Goal: Transaction & Acquisition: Purchase product/service

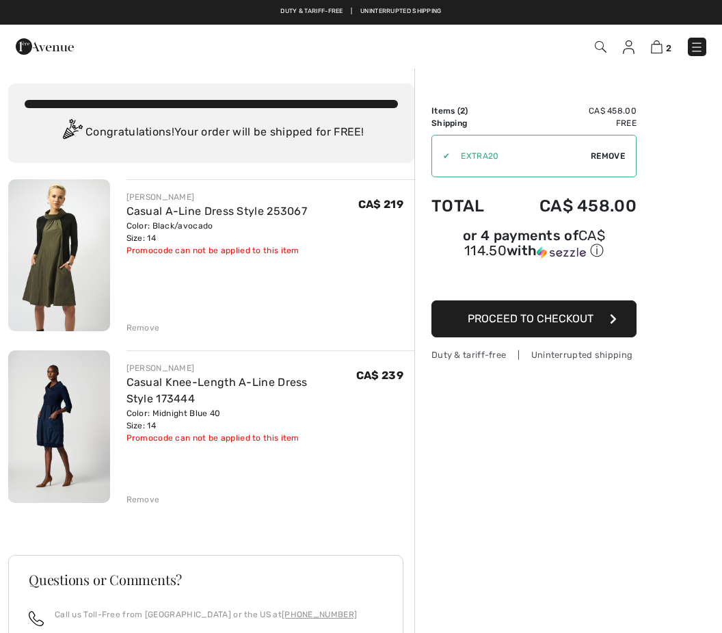
click at [615, 327] on button "Proceed to Checkout" at bounding box center [534, 318] width 205 height 37
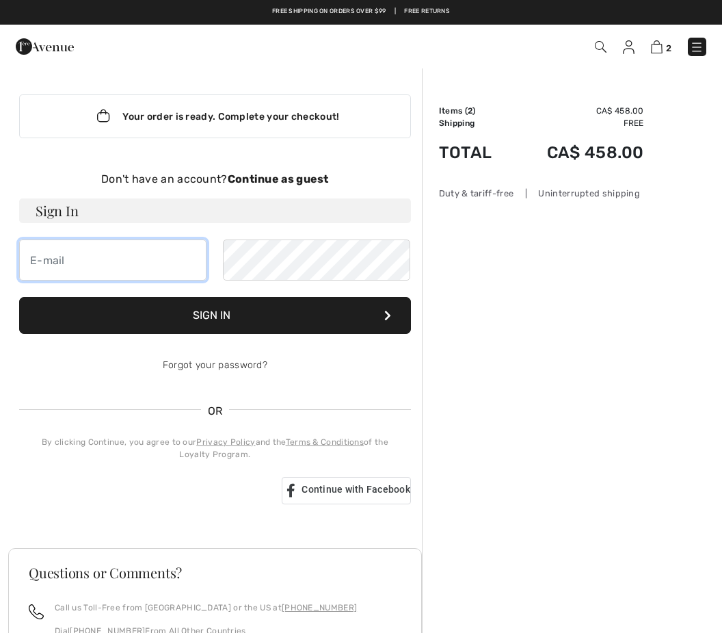
click at [43, 268] on input "email" at bounding box center [112, 259] width 187 height 41
type input "pdelgiacco@medifice.com"
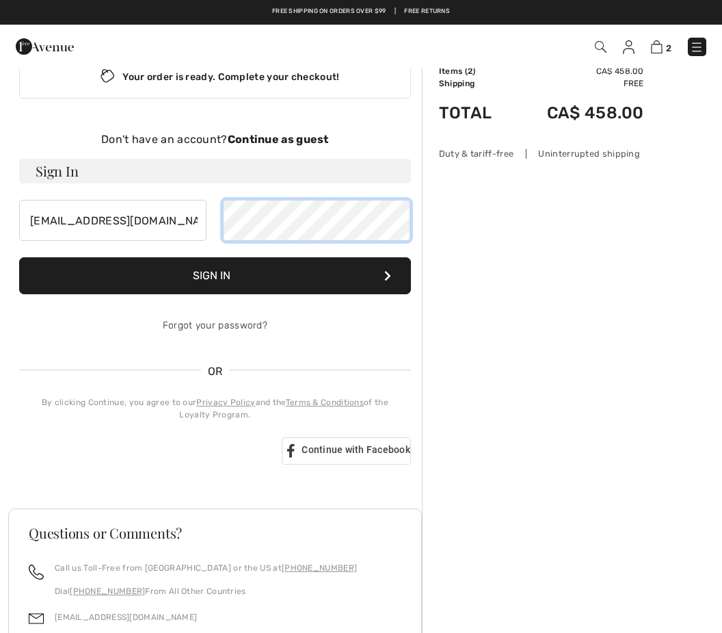
scroll to position [1, 0]
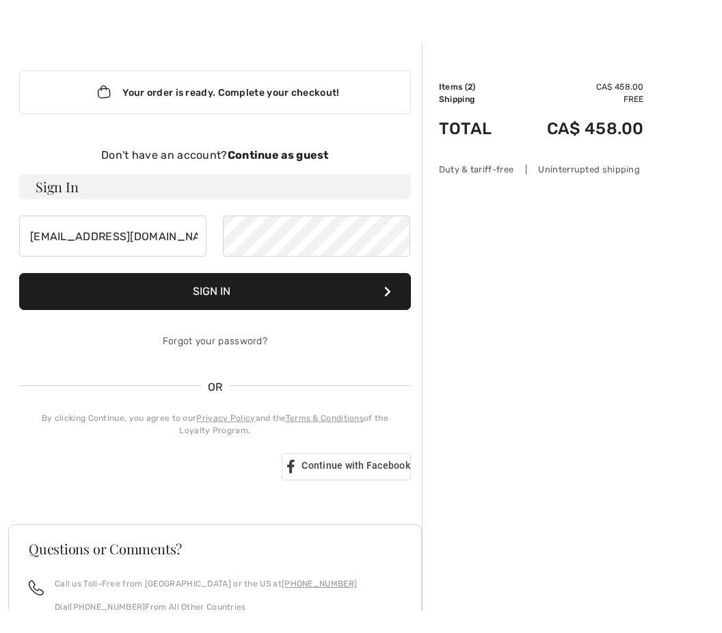
click at [266, 296] on button "Sign In" at bounding box center [215, 314] width 392 height 37
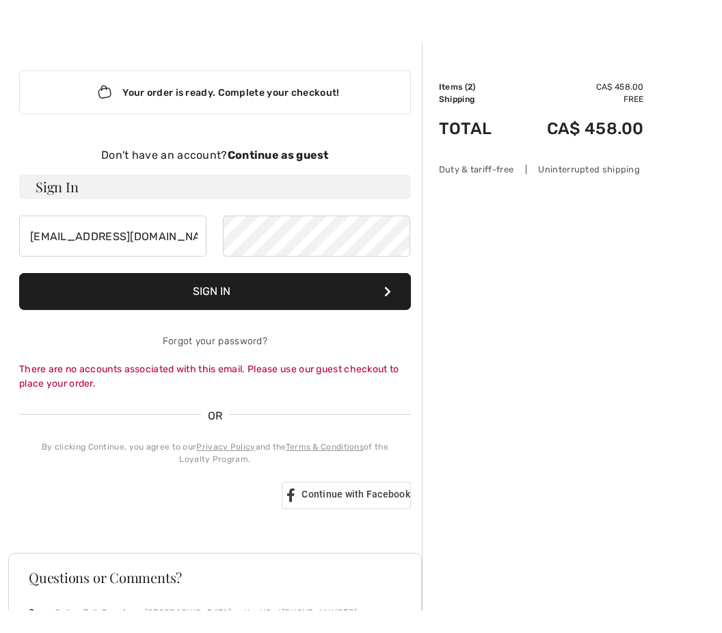
scroll to position [24, 0]
click at [359, 96] on div "Your order is ready. Complete your checkout!" at bounding box center [215, 92] width 392 height 44
click at [268, 115] on div "Your order is ready. Complete your checkout! Don't have an account? Continue as…" at bounding box center [215, 289] width 414 height 493
click at [315, 156] on strong "Continue as guest" at bounding box center [278, 154] width 101 height 13
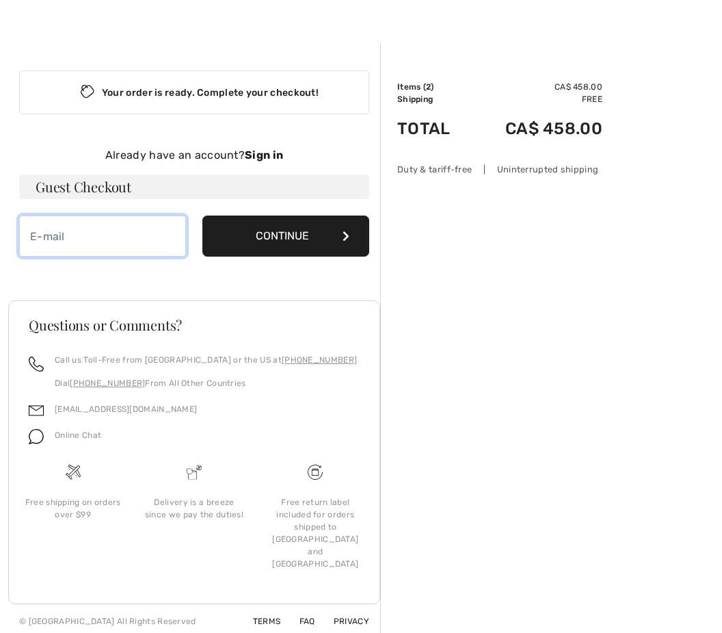
click at [115, 238] on input "email" at bounding box center [102, 236] width 167 height 41
type input "pdelgiacco@medifice.com"
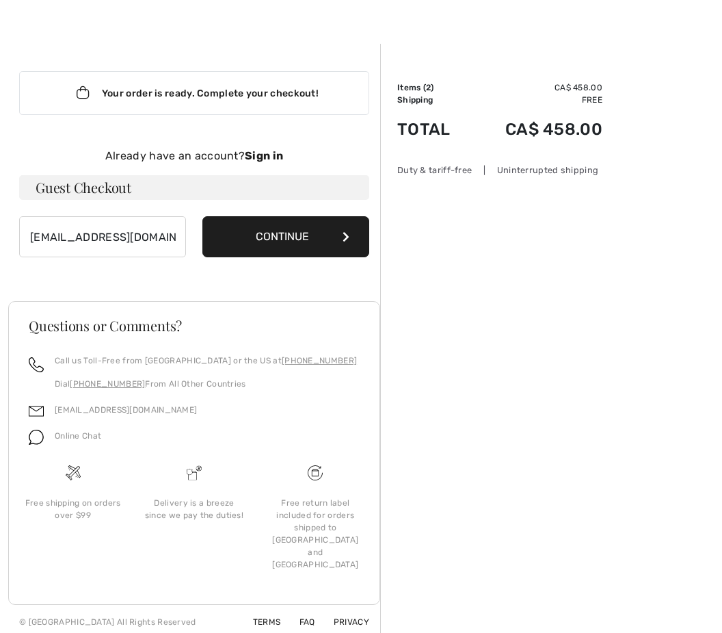
scroll to position [24, 0]
click at [335, 225] on button "Continue" at bounding box center [286, 236] width 167 height 41
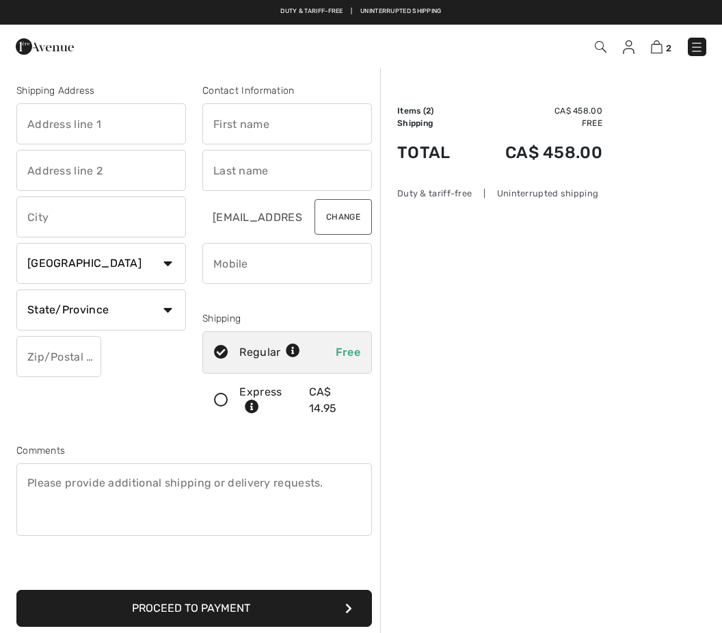
click at [32, 131] on input "text" at bounding box center [101, 123] width 170 height 41
type input "1"
type input "784 rue Cyr"
click at [37, 221] on input "text" at bounding box center [101, 216] width 170 height 41
type input "r"
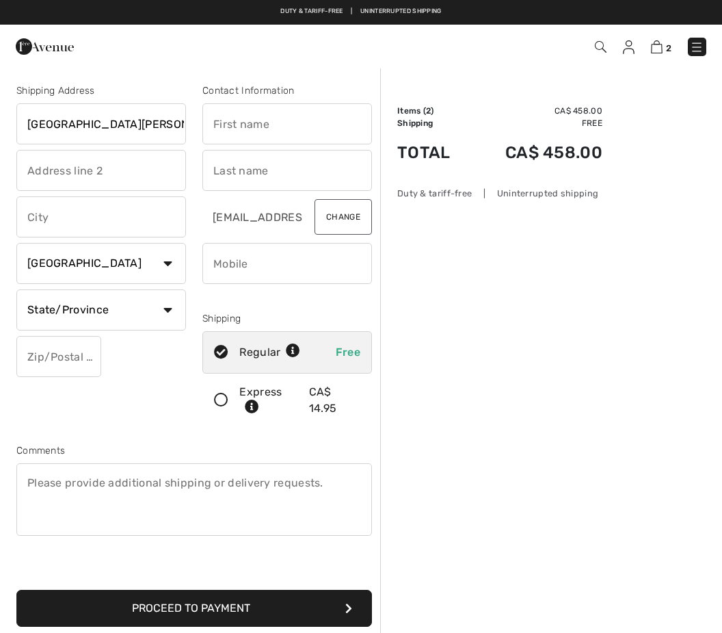
click at [116, 131] on input "784 rue Cyr" at bounding box center [101, 123] width 170 height 41
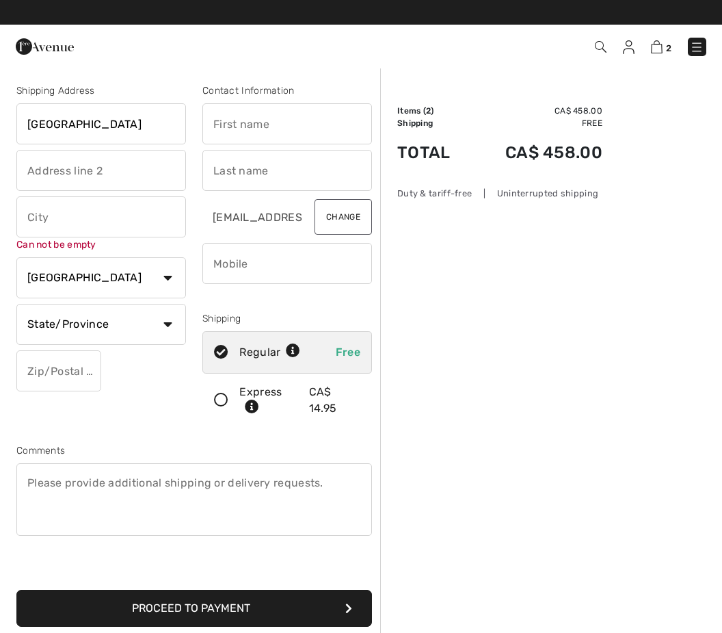
type input "784 rue Cyr"
click at [89, 218] on input "text" at bounding box center [101, 216] width 170 height 41
type input "Saint-[PERSON_NAME]"
click at [131, 328] on select "State/Province Alberta British Columbia Manitoba New Brunswick Newfoundland and…" at bounding box center [101, 324] width 170 height 41
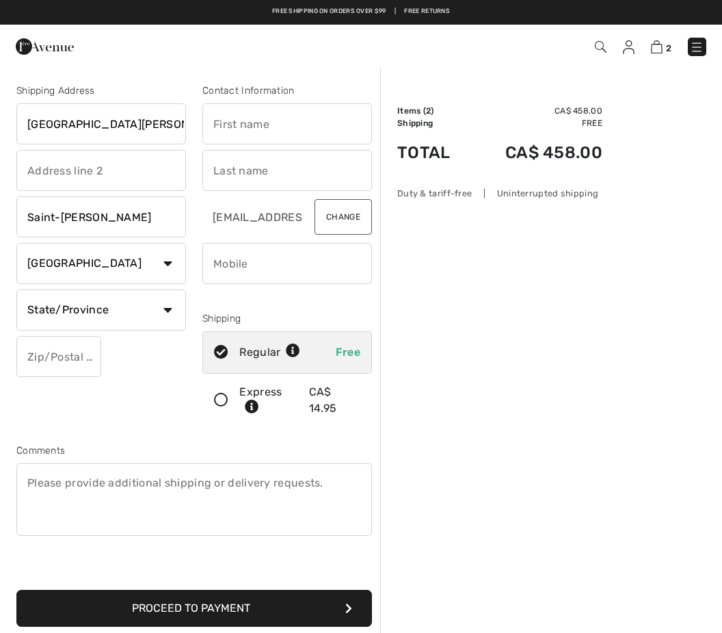
select select "QC"
click at [77, 356] on input "text" at bounding box center [58, 356] width 85 height 41
type input "J7E2M9"
click at [330, 118] on input "text" at bounding box center [288, 123] width 170 height 41
type input "Patrizia"
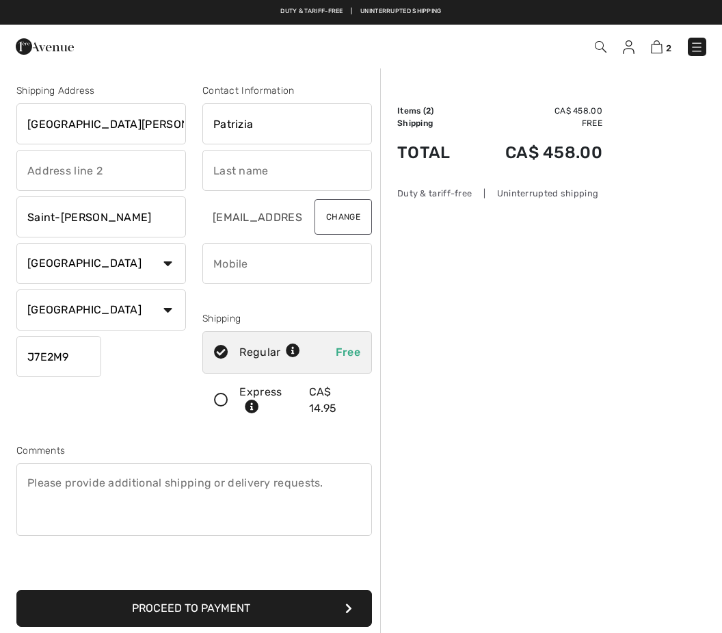
click at [266, 174] on input "text" at bounding box center [288, 170] width 170 height 41
type input "[PERSON_NAME]"
click at [304, 270] on input "phone" at bounding box center [288, 263] width 170 height 41
click at [231, 400] on icon at bounding box center [221, 400] width 36 height 14
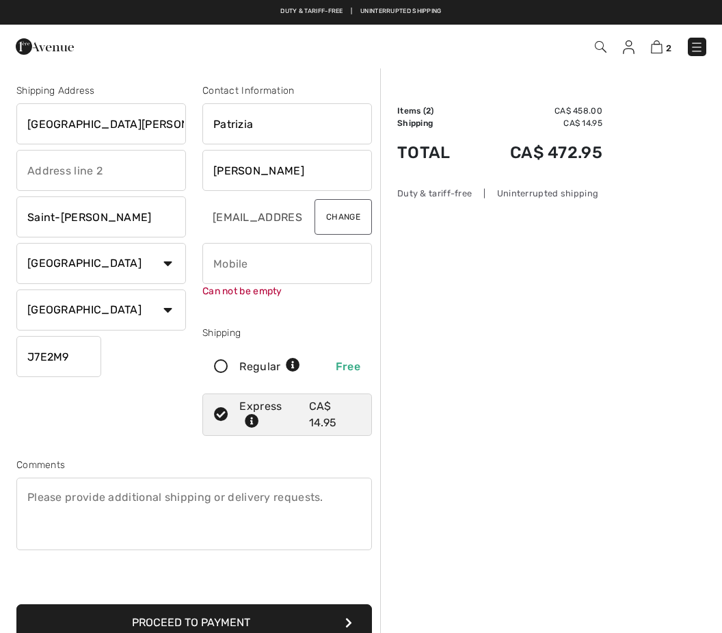
click at [285, 265] on input "phone" at bounding box center [288, 263] width 170 height 41
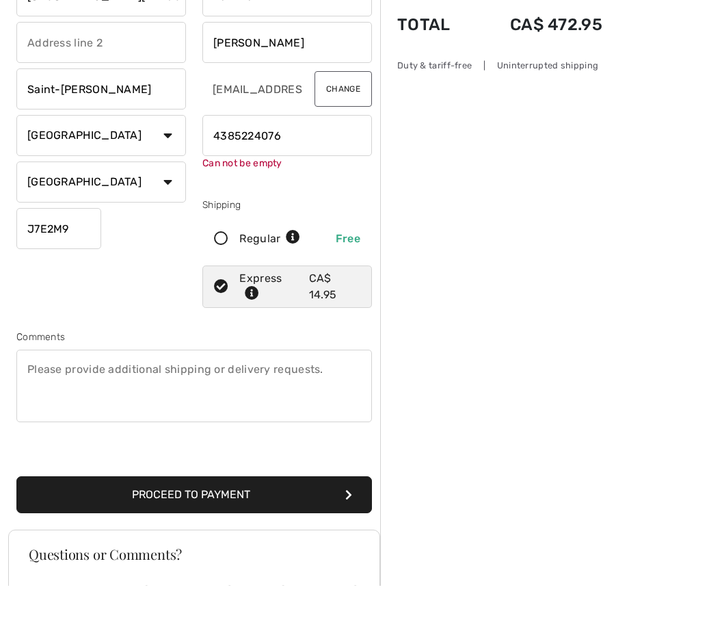
scroll to position [81, 0]
type input "4385224076"
click at [305, 501] on div "Shipping Address 784 rue Cyr Saint-Therese Country Canada United States Afghani…" at bounding box center [194, 273] width 372 height 607
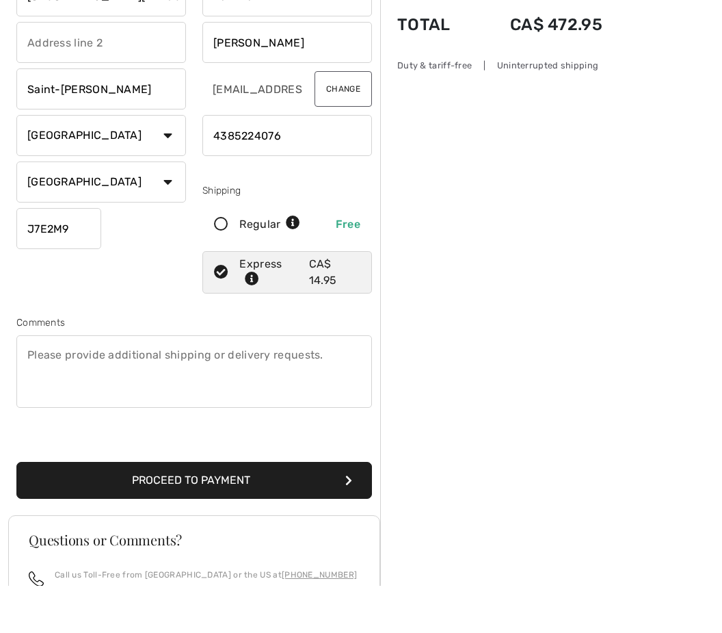
scroll to position [129, 0]
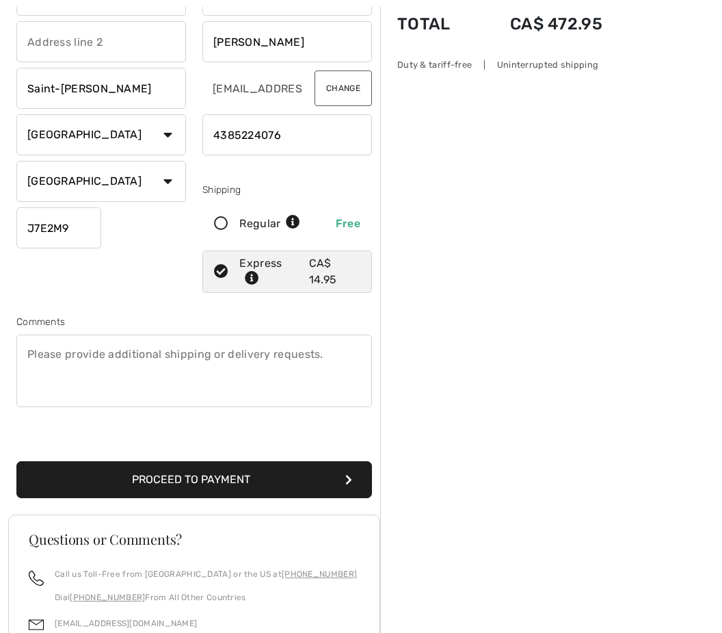
click at [313, 476] on button "Proceed to Payment" at bounding box center [194, 479] width 356 height 37
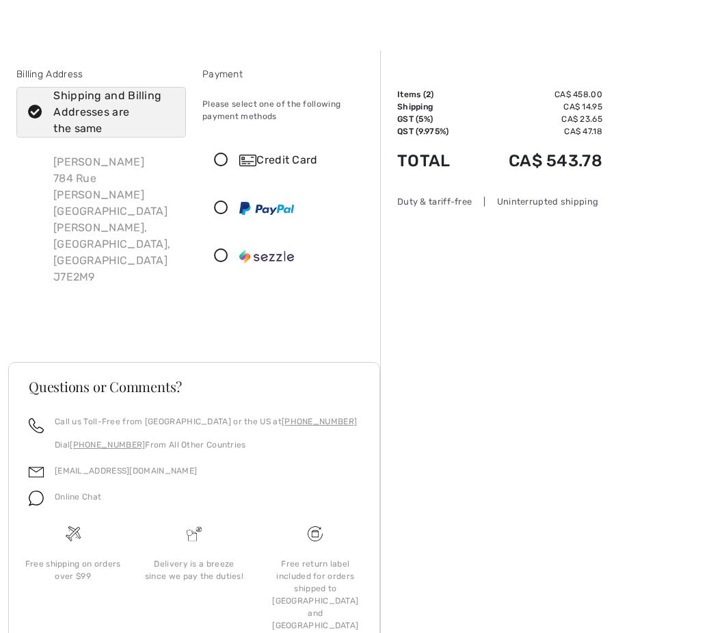
scroll to position [47, 0]
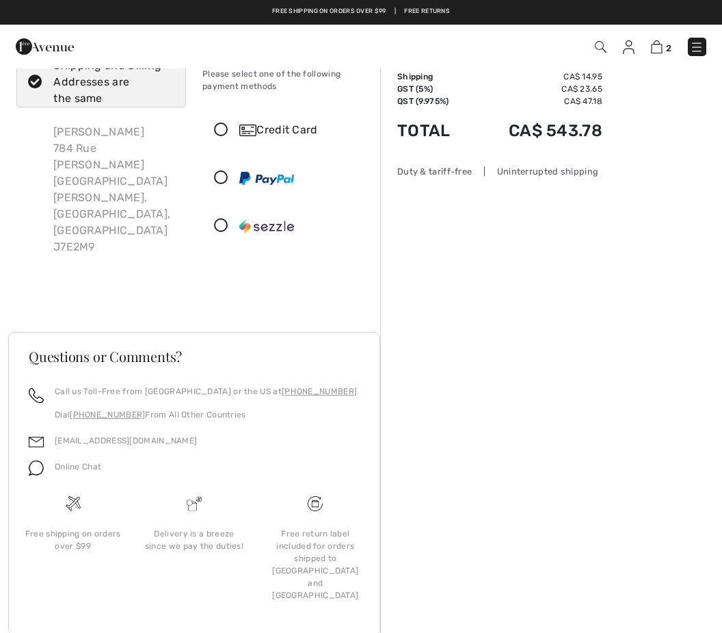
click at [225, 129] on icon at bounding box center [221, 130] width 36 height 14
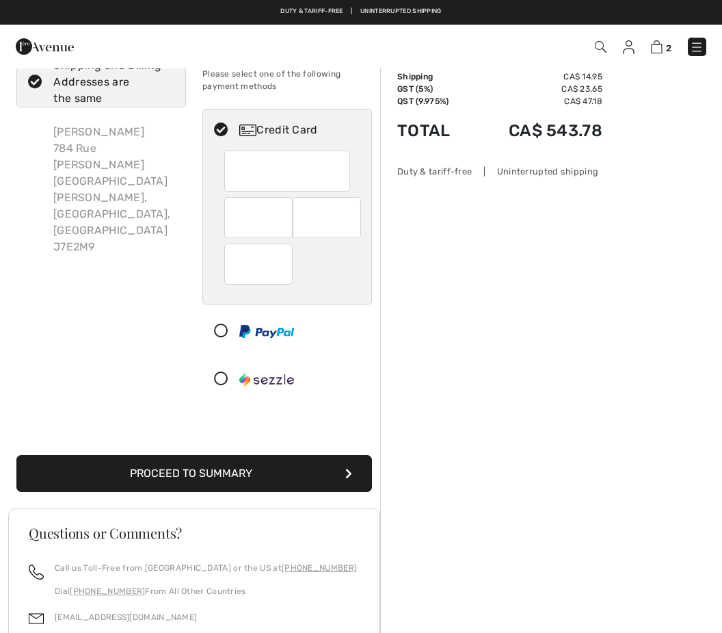
click at [359, 213] on div at bounding box center [327, 217] width 68 height 41
click at [273, 474] on button "Proceed to Summary" at bounding box center [194, 473] width 356 height 37
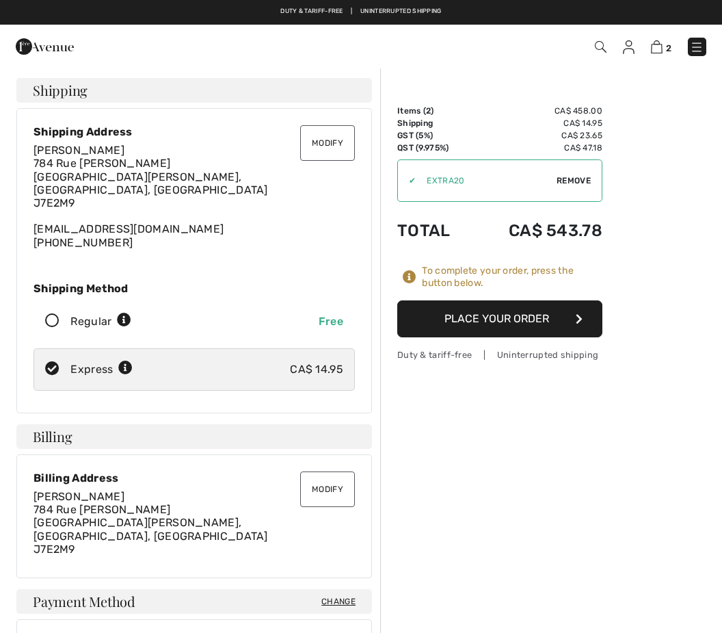
click at [566, 317] on button "Place Your Order" at bounding box center [499, 318] width 205 height 37
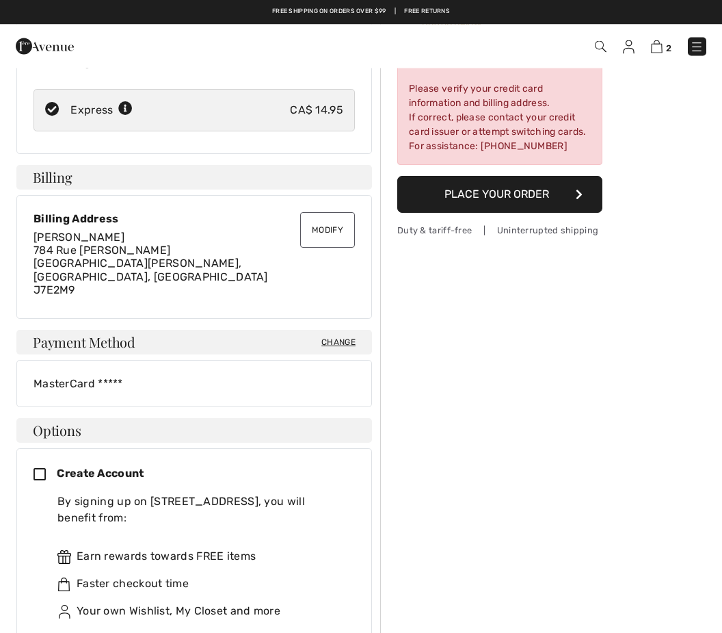
scroll to position [259, 0]
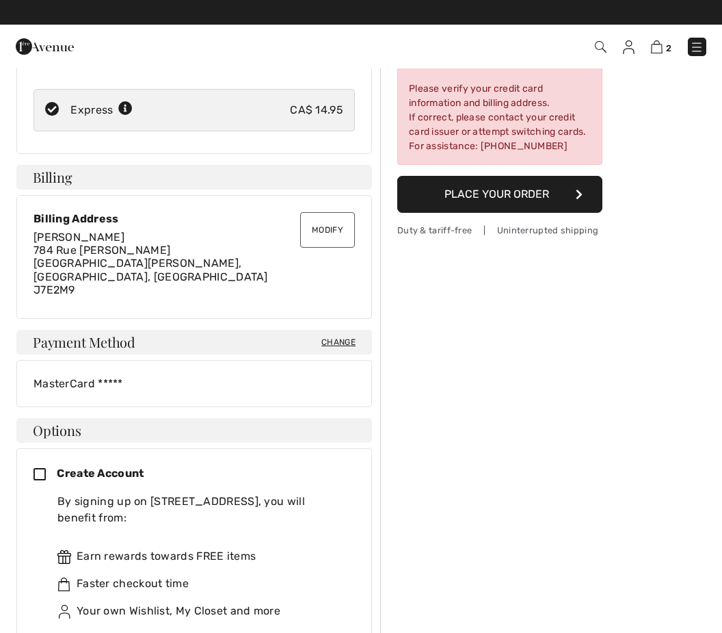
click at [335, 225] on button "Modify" at bounding box center [327, 230] width 55 height 36
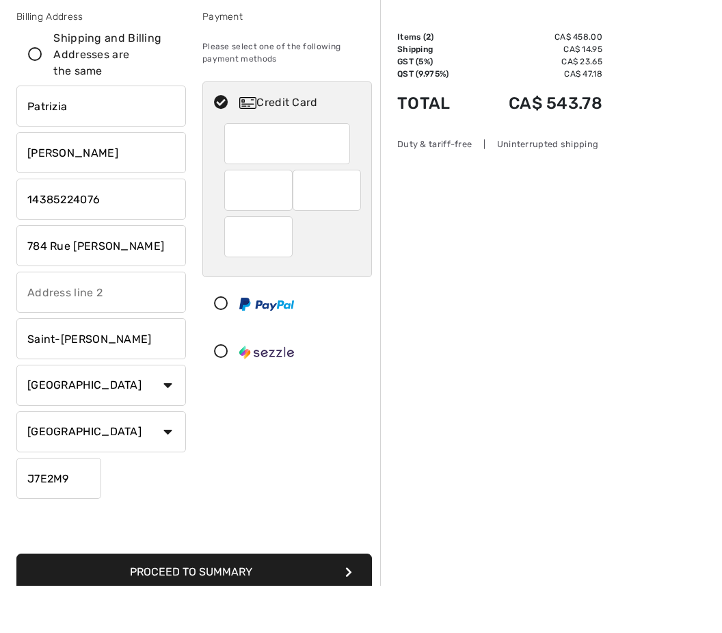
scroll to position [28, 0]
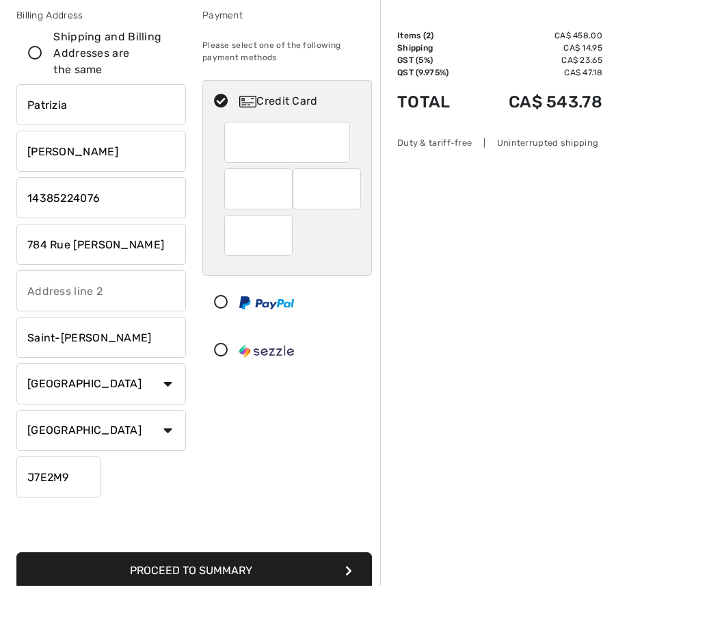
click at [322, 599] on button "Proceed to Summary" at bounding box center [194, 617] width 356 height 37
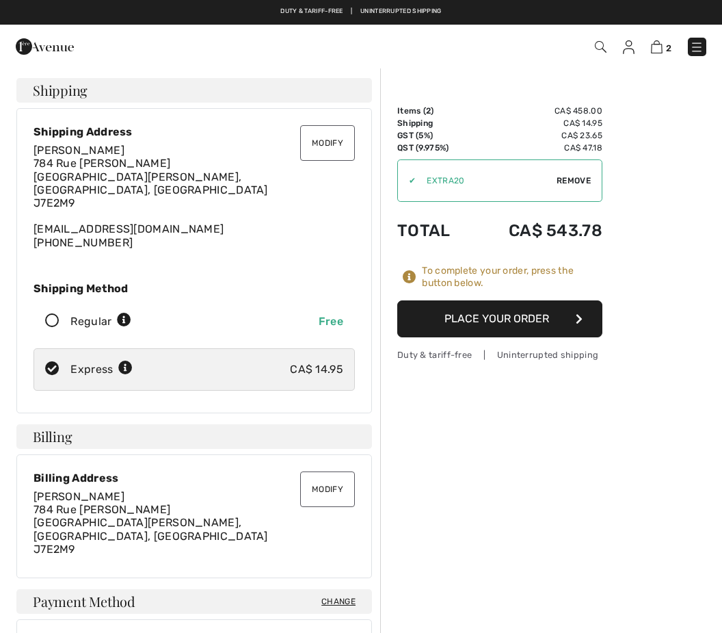
click at [592, 313] on button "Place Your Order" at bounding box center [499, 318] width 205 height 37
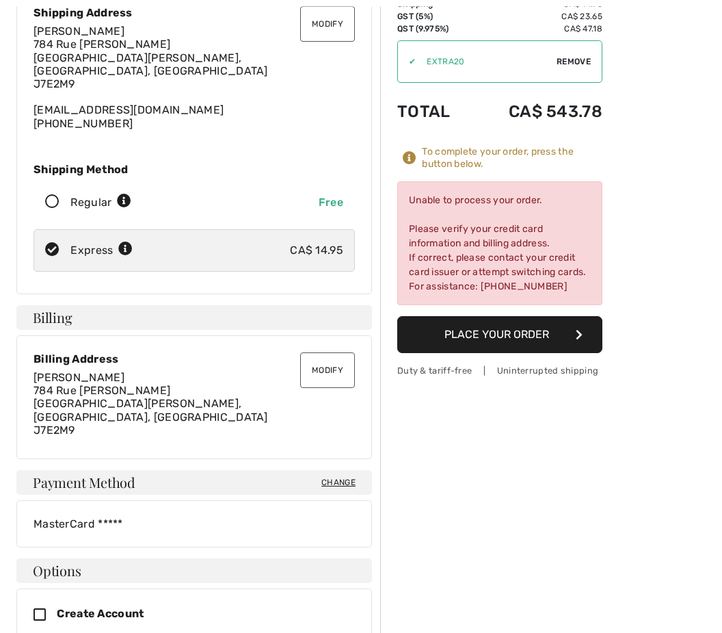
scroll to position [120, 0]
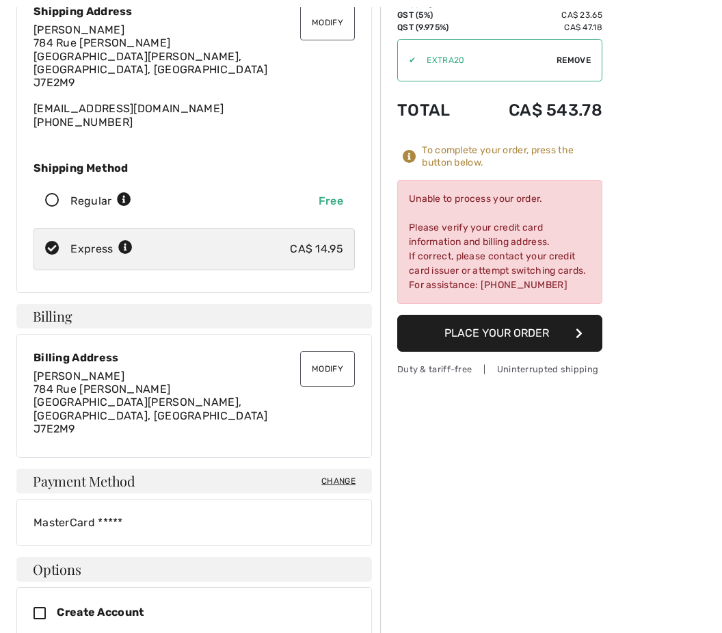
click at [113, 516] on div "MasterCard *****" at bounding box center [195, 522] width 322 height 13
click at [350, 475] on span "Change" at bounding box center [339, 481] width 34 height 12
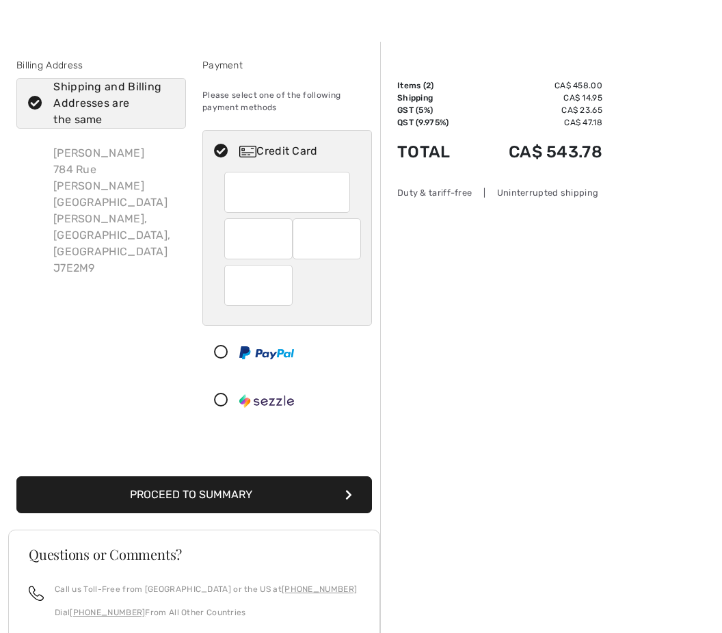
click at [284, 237] on div at bounding box center [258, 238] width 68 height 41
click at [357, 239] on div at bounding box center [327, 238] width 68 height 41
click at [258, 492] on button "Proceed to Summary" at bounding box center [194, 494] width 356 height 37
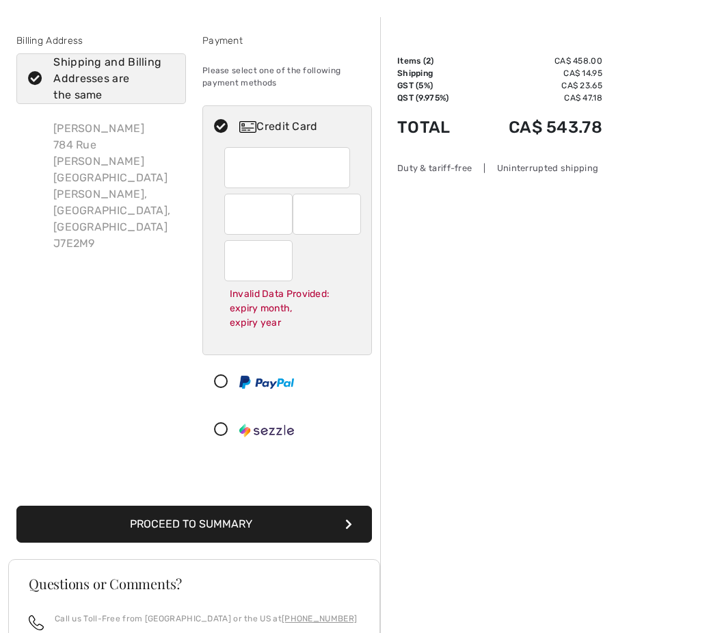
scroll to position [57, 0]
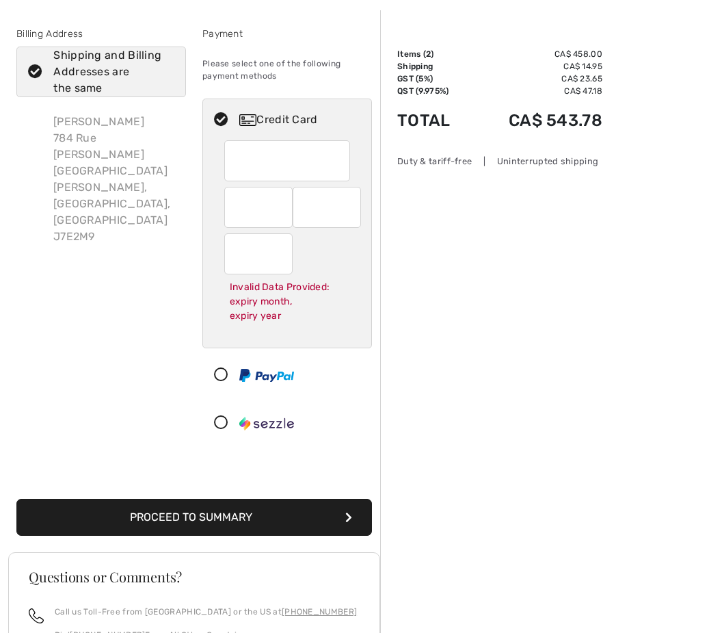
click at [355, 209] on div at bounding box center [327, 207] width 68 height 41
radio input "true"
click at [330, 509] on button "Proceed to Summary" at bounding box center [194, 517] width 356 height 37
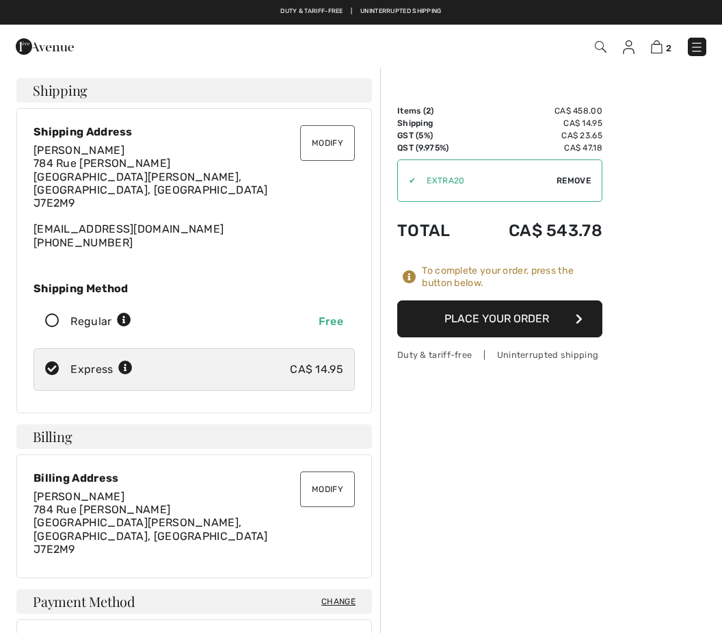
click at [555, 320] on button "Place Your Order" at bounding box center [499, 318] width 205 height 37
